Goal: Information Seeking & Learning: Learn about a topic

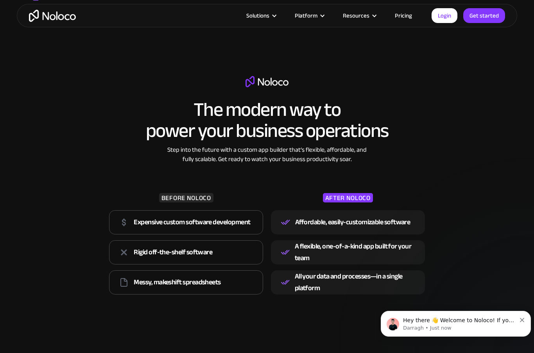
scroll to position [978, 0]
click at [446, 12] on link "Login" at bounding box center [444, 15] width 26 height 15
click at [410, 16] on link "Pricing" at bounding box center [403, 16] width 37 height 10
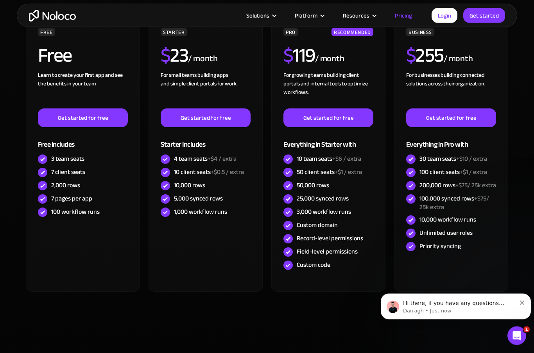
scroll to position [232, 0]
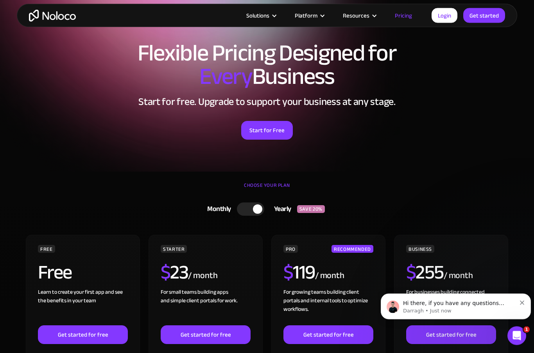
click at [265, 13] on div "Solutions" at bounding box center [257, 16] width 23 height 10
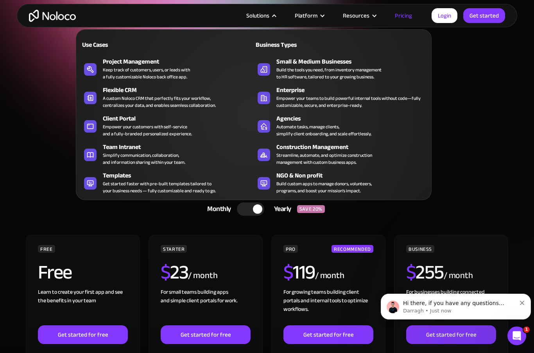
click at [370, 62] on div "Small & Medium Businesses" at bounding box center [353, 61] width 154 height 9
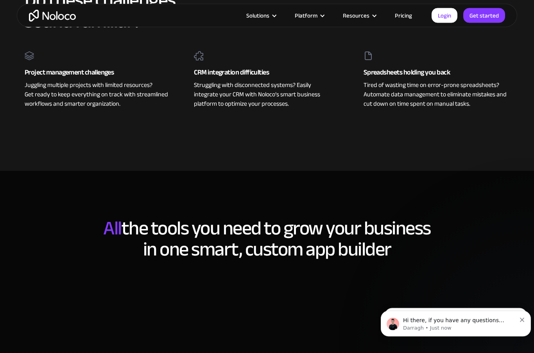
scroll to position [376, 0]
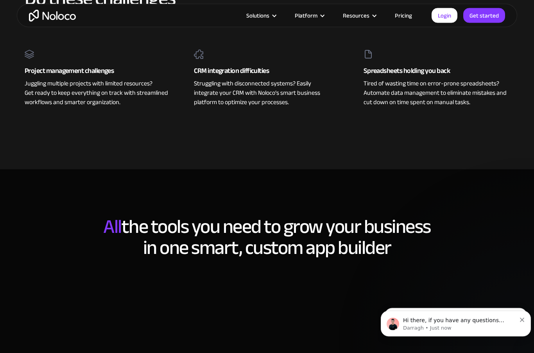
click at [530, 122] on section "Do these challenges sound familiar? Project management challenges Juggling mult…" at bounding box center [267, 55] width 534 height 228
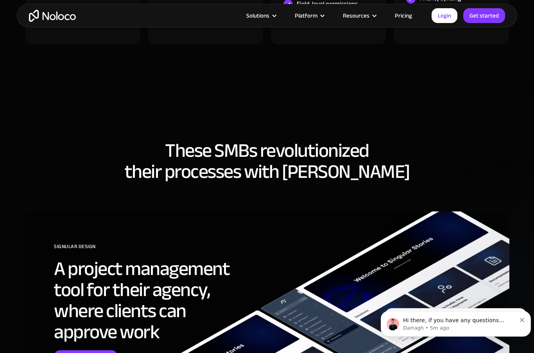
scroll to position [2441, 0]
